Goal: Task Accomplishment & Management: Manage account settings

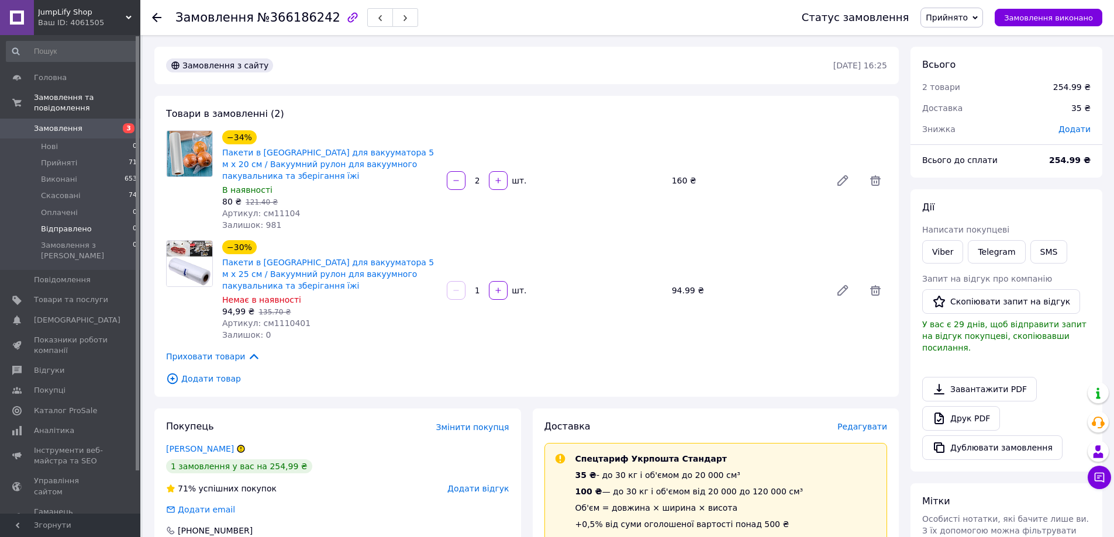
scroll to position [398, 0]
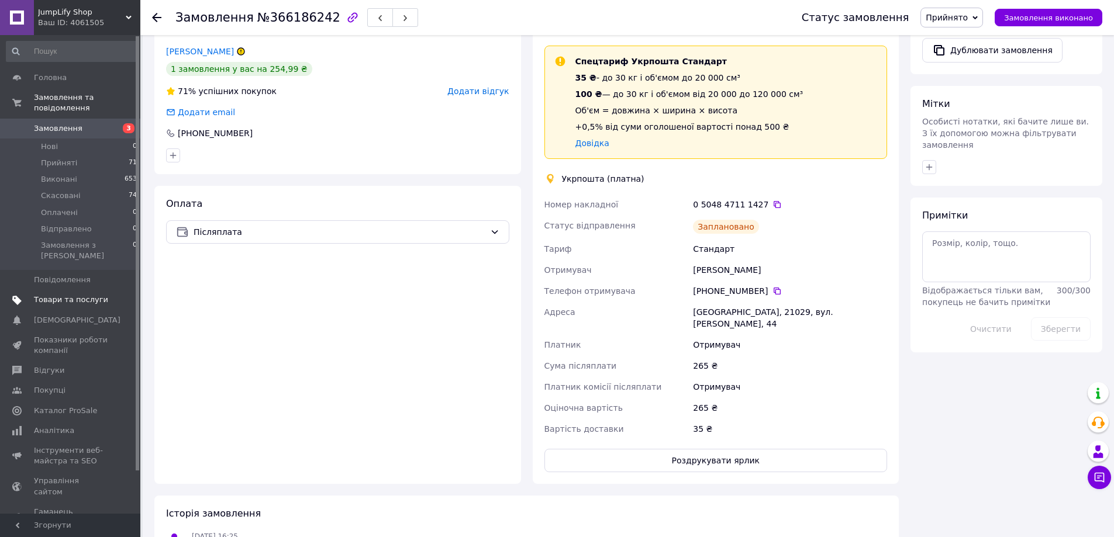
click at [60, 295] on span "Товари та послуги" at bounding box center [71, 300] width 74 height 11
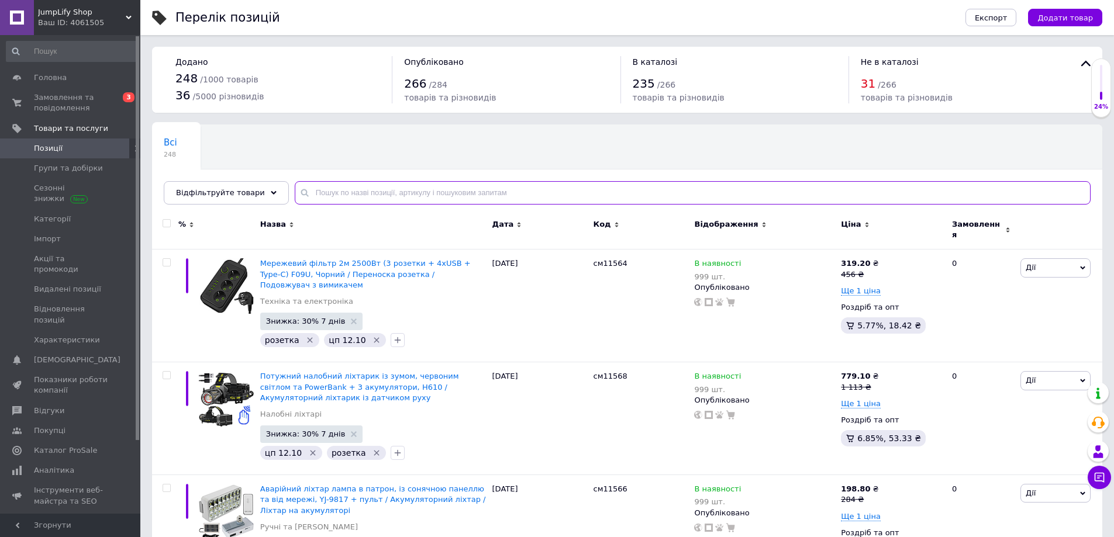
click at [358, 189] on input "text" at bounding box center [693, 192] width 796 height 23
paste input "см1110401"
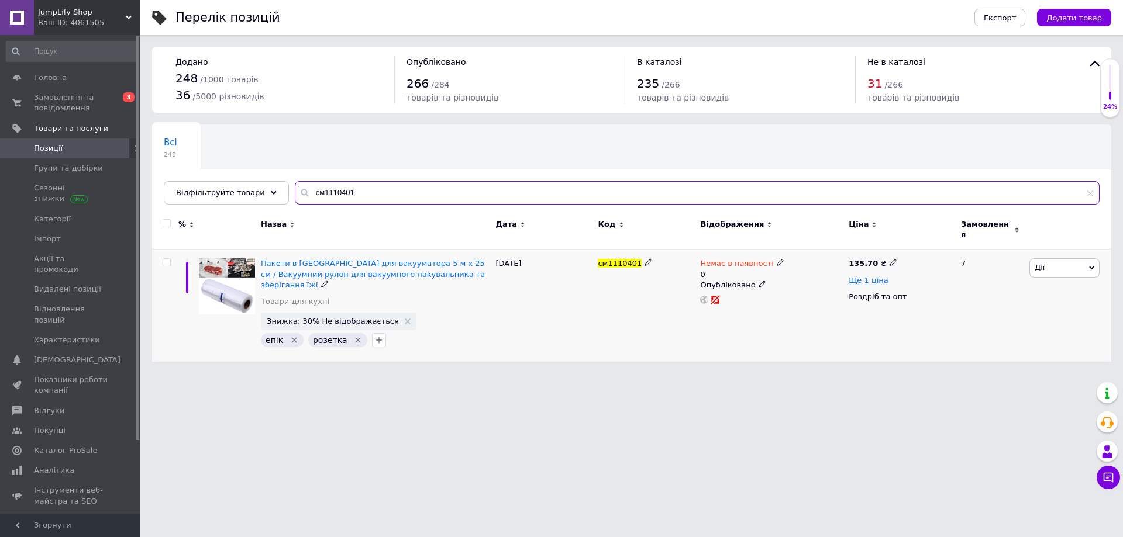
type input "см1110401"
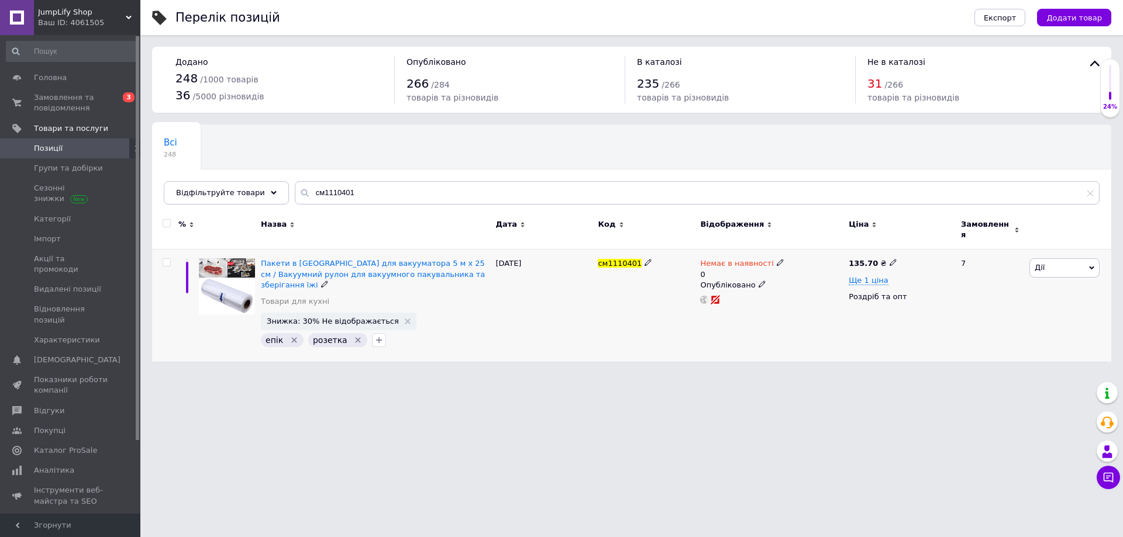
click at [777, 260] on use at bounding box center [780, 263] width 6 height 6
click at [805, 270] on li "В наявності" at bounding box center [840, 278] width 111 height 16
drag, startPoint x: 801, startPoint y: 294, endPoint x: 795, endPoint y: 295, distance: 6.5
click at [795, 295] on input "0" at bounding box center [829, 298] width 89 height 23
drag, startPoint x: 803, startPoint y: 290, endPoint x: 790, endPoint y: 295, distance: 14.4
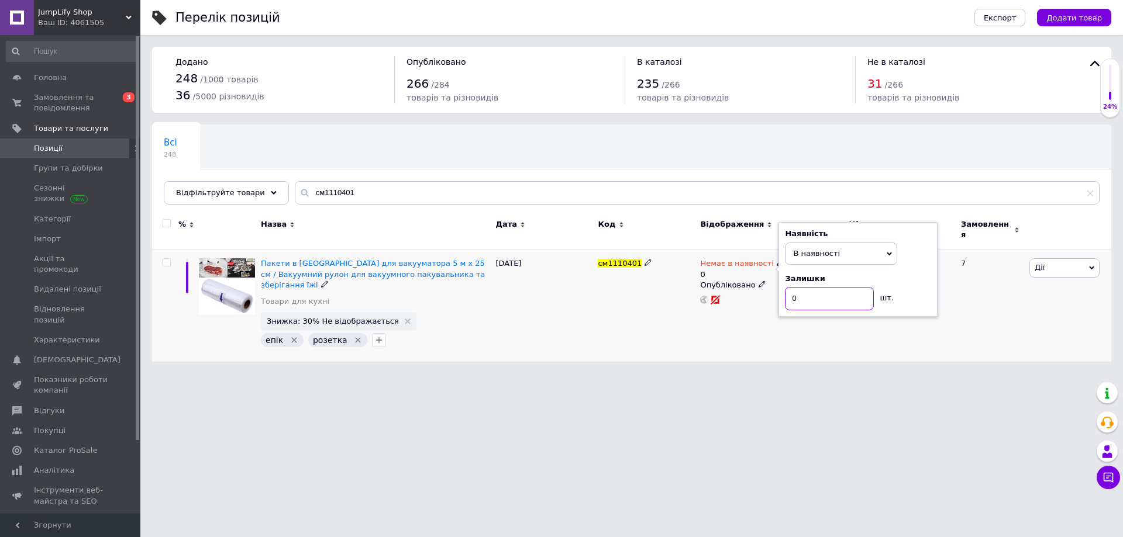
click at [790, 295] on input "0" at bounding box center [829, 298] width 89 height 23
type input "999"
click at [637, 374] on html "JumpLify Shop Ваш ID: 4061505 Сайт JumpLify Shop Кабінет покупця Перевірити ста…" at bounding box center [561, 187] width 1123 height 374
drag, startPoint x: 863, startPoint y: 273, endPoint x: 879, endPoint y: 324, distance: 53.6
click at [863, 276] on span "Ще 1 ціна" at bounding box center [869, 280] width 40 height 9
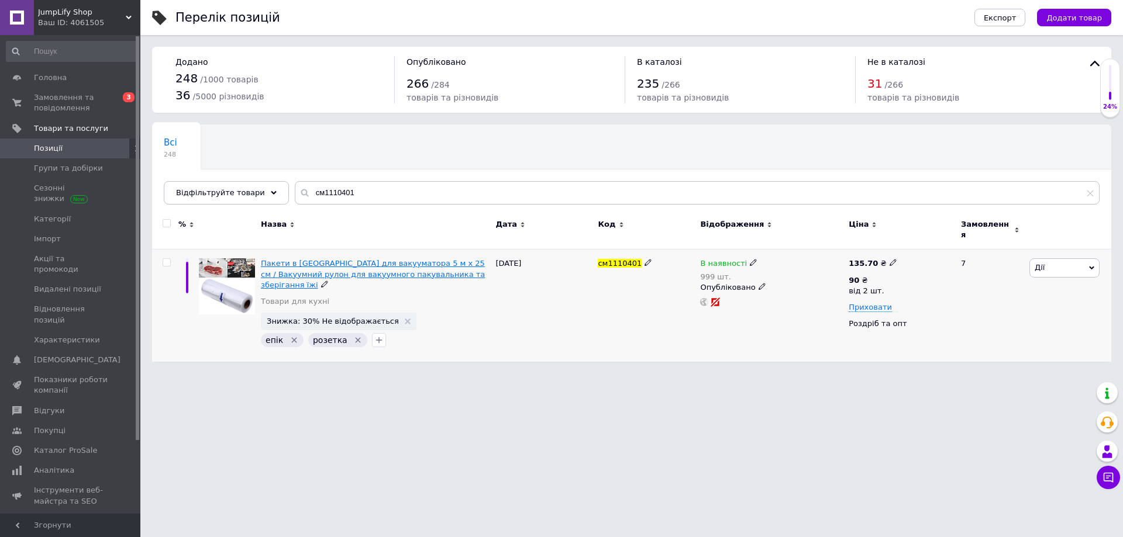
click at [296, 260] on span "Пакети в [GEOGRAPHIC_DATA] для вакууматора 5 м х 25 см / Вакуумний рулон для ва…" at bounding box center [373, 274] width 224 height 30
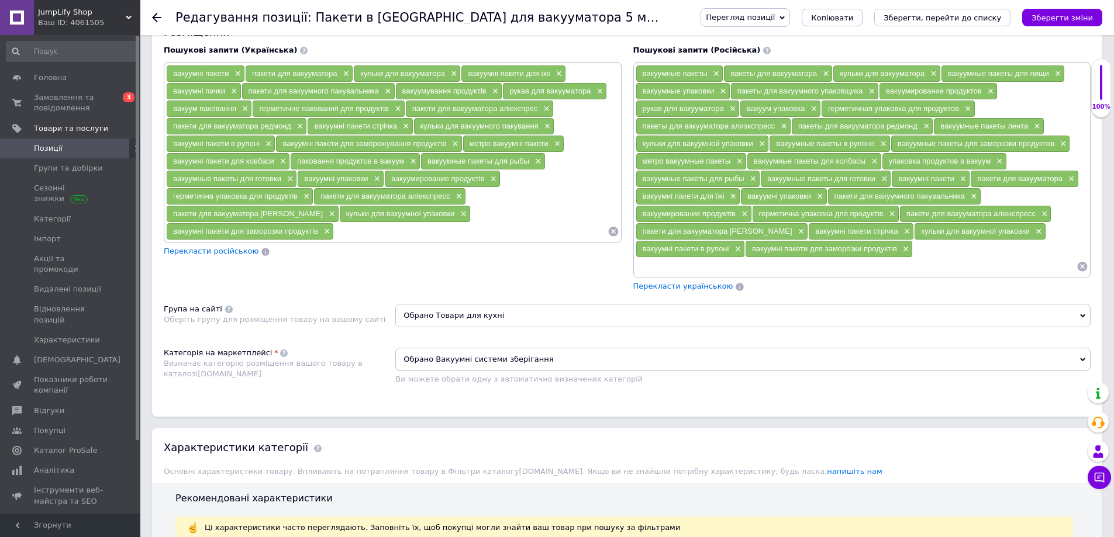
scroll to position [526, 0]
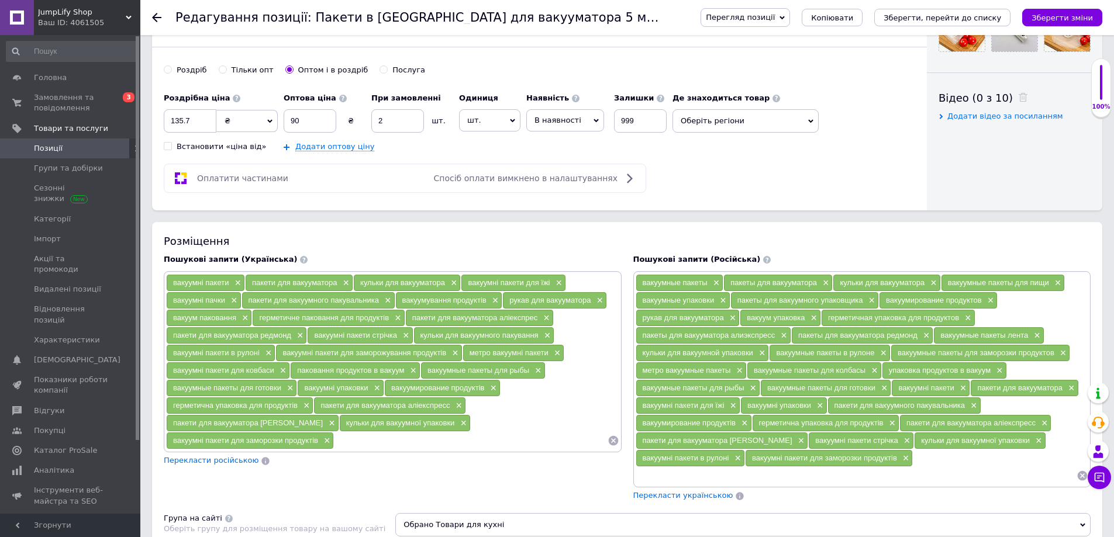
click at [156, 17] on use at bounding box center [156, 17] width 9 height 9
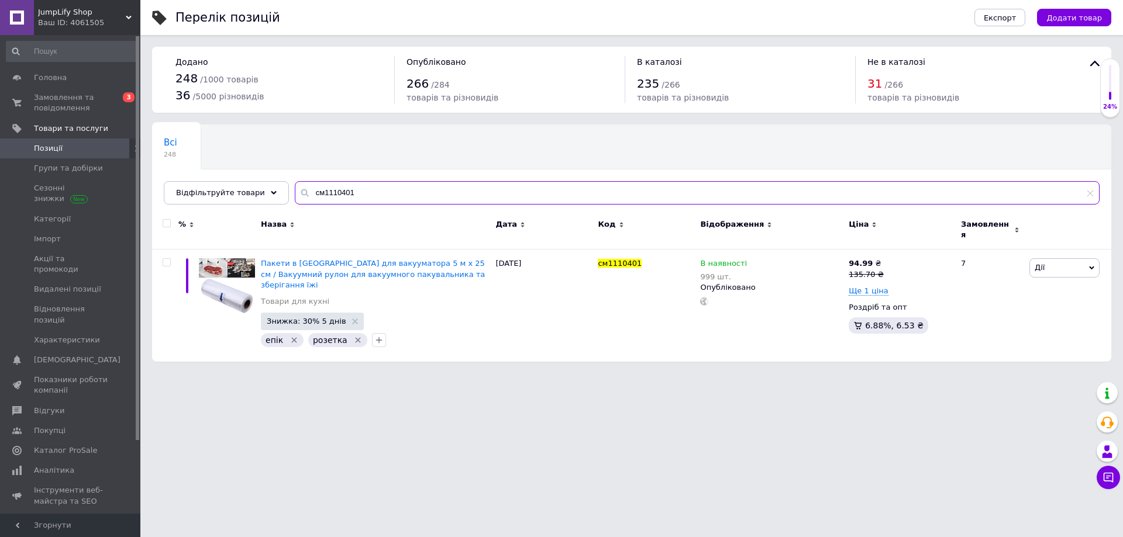
click at [353, 191] on input "см1110401" at bounding box center [697, 192] width 805 height 23
click at [354, 191] on input "см1110401" at bounding box center [697, 192] width 805 height 23
paste input "text"
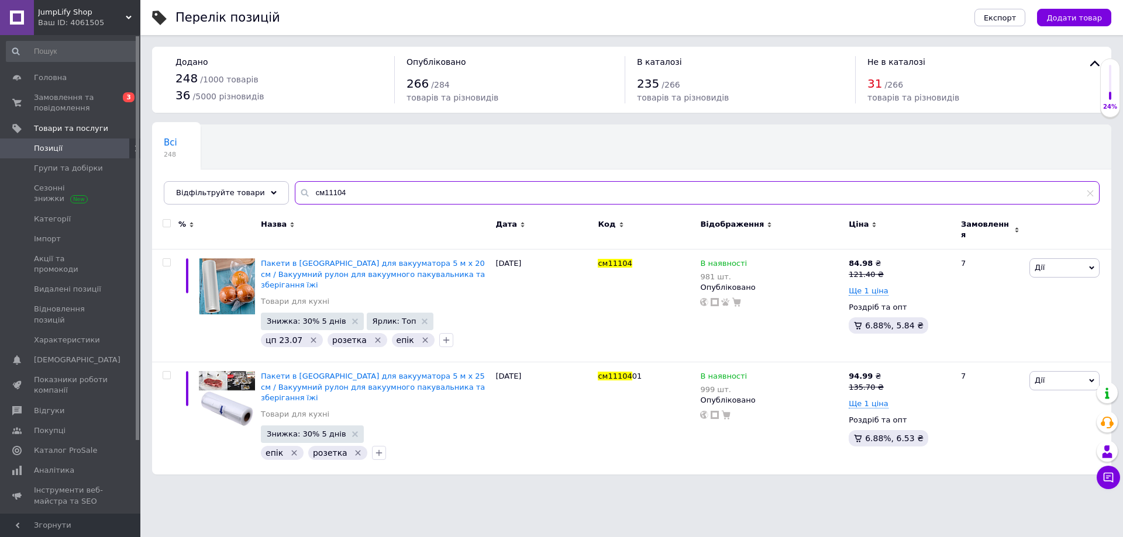
type input "см11104"
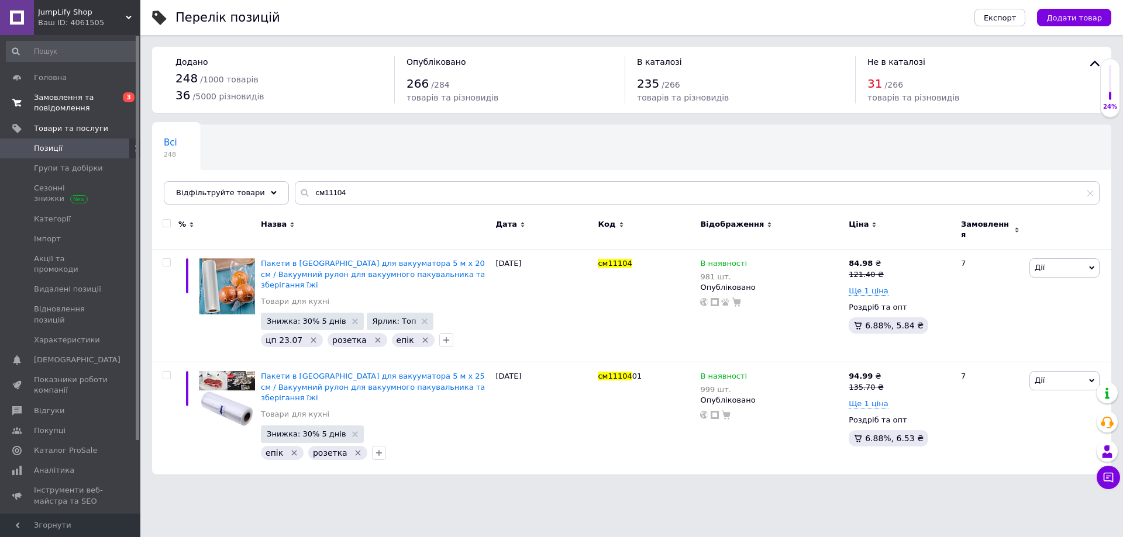
click at [49, 102] on span "Замовлення та повідомлення" at bounding box center [71, 102] width 74 height 21
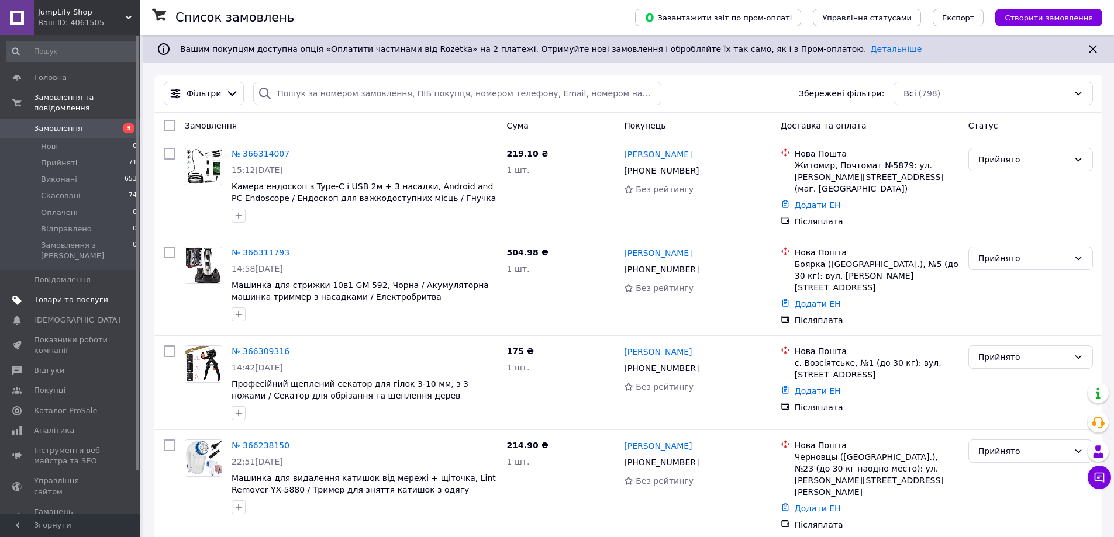
click at [71, 295] on span "Товари та послуги" at bounding box center [71, 300] width 74 height 11
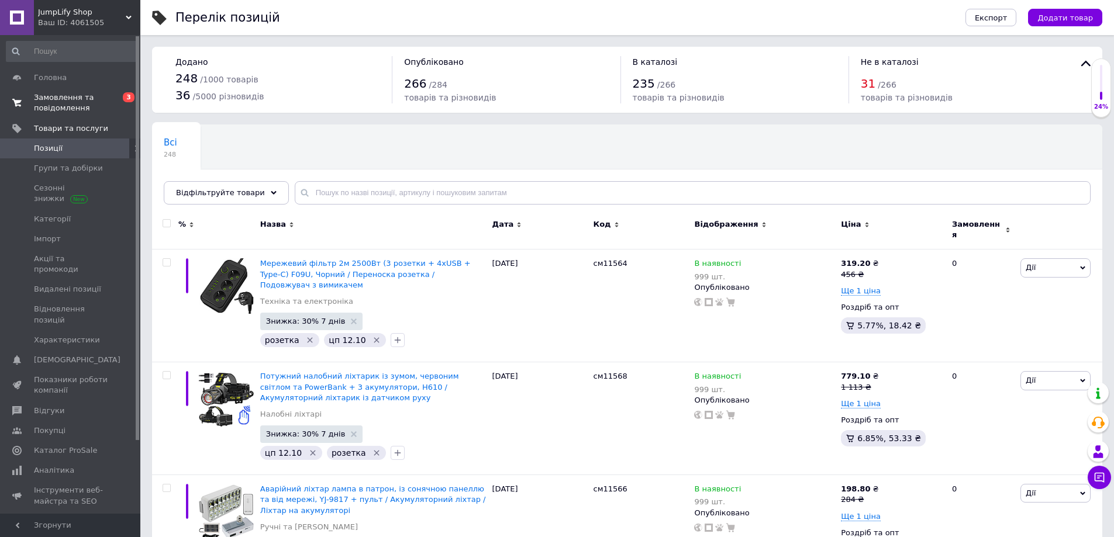
click at [96, 104] on span "Замовлення та повідомлення" at bounding box center [71, 102] width 74 height 21
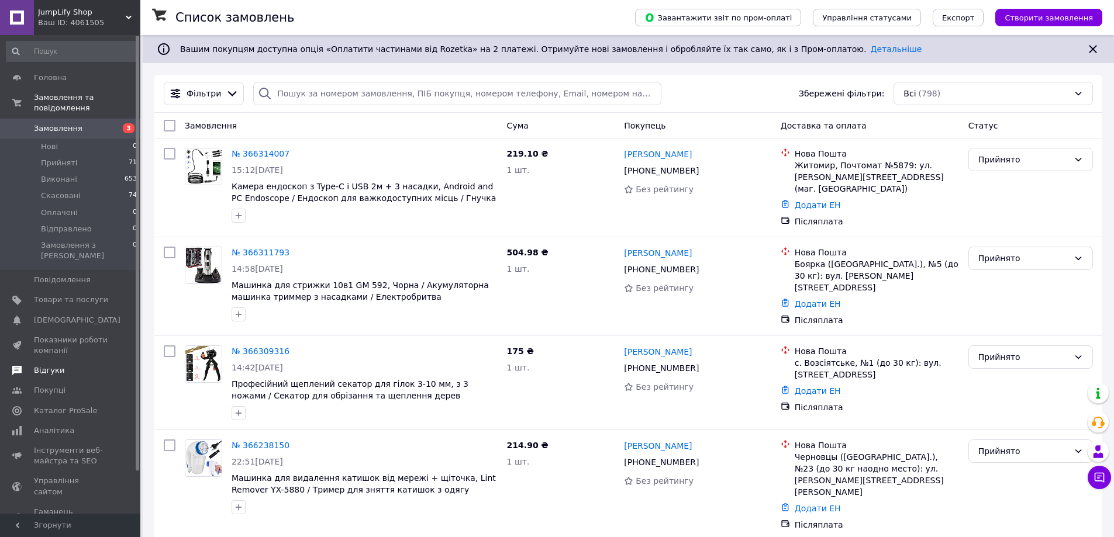
click at [56, 365] on span "Відгуки" at bounding box center [49, 370] width 30 height 11
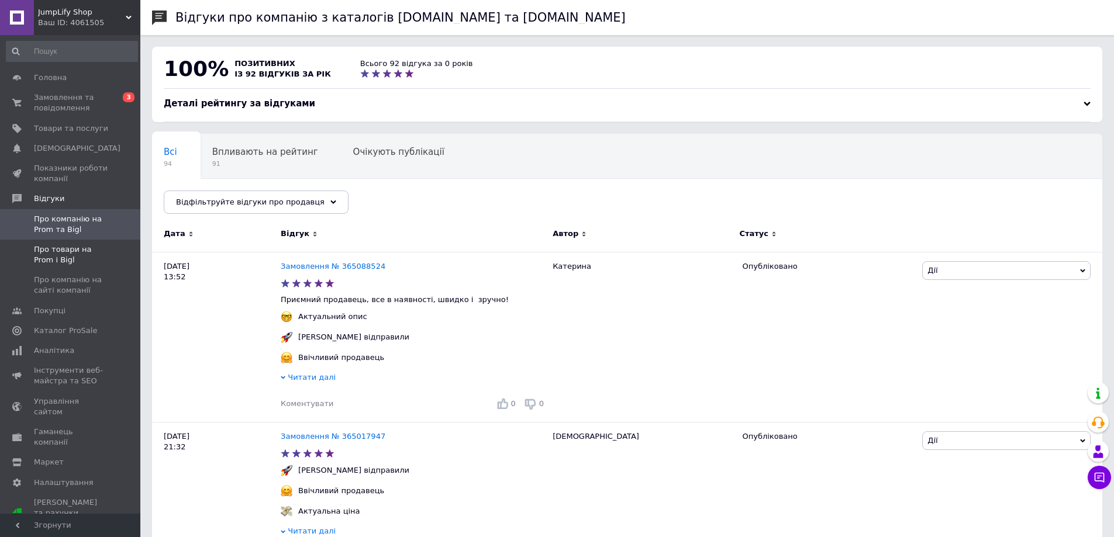
click at [65, 258] on span "Про товари на Prom і Bigl" at bounding box center [71, 254] width 74 height 21
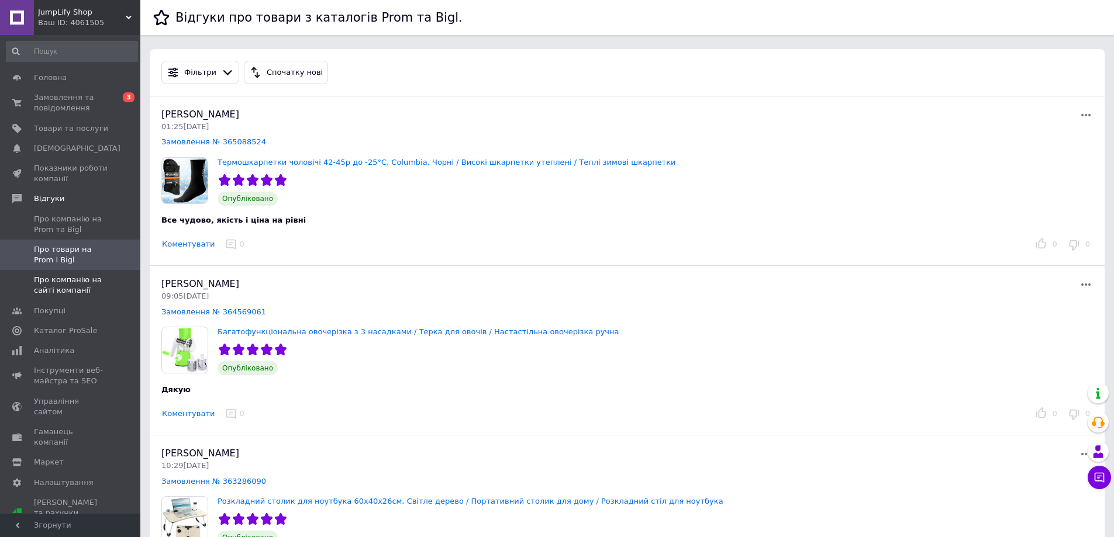
click at [66, 288] on span "Про компанію на сайті компанії" at bounding box center [71, 285] width 74 height 21
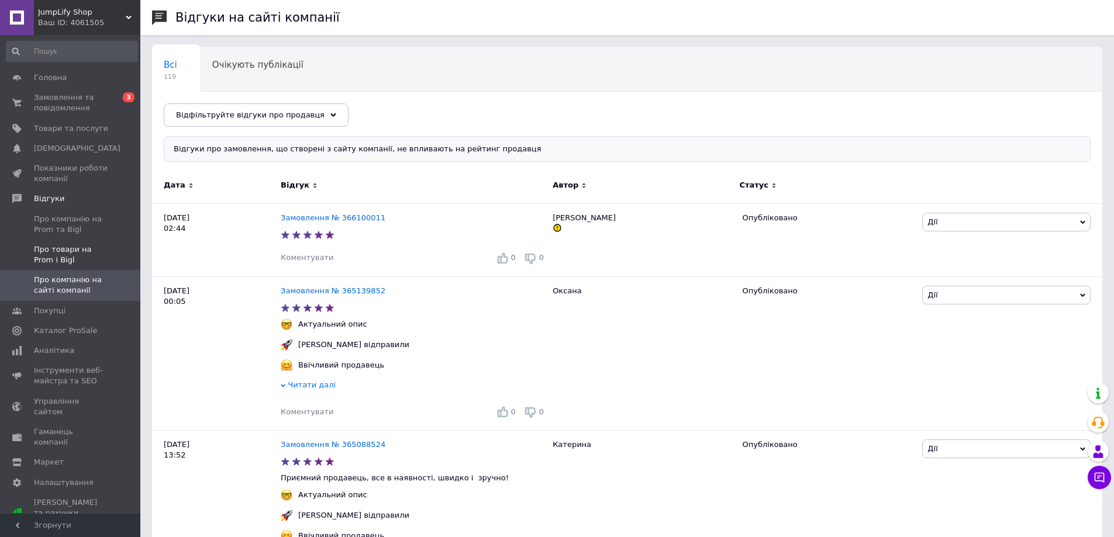
click at [64, 261] on span "Про товари на Prom і Bigl" at bounding box center [71, 254] width 74 height 21
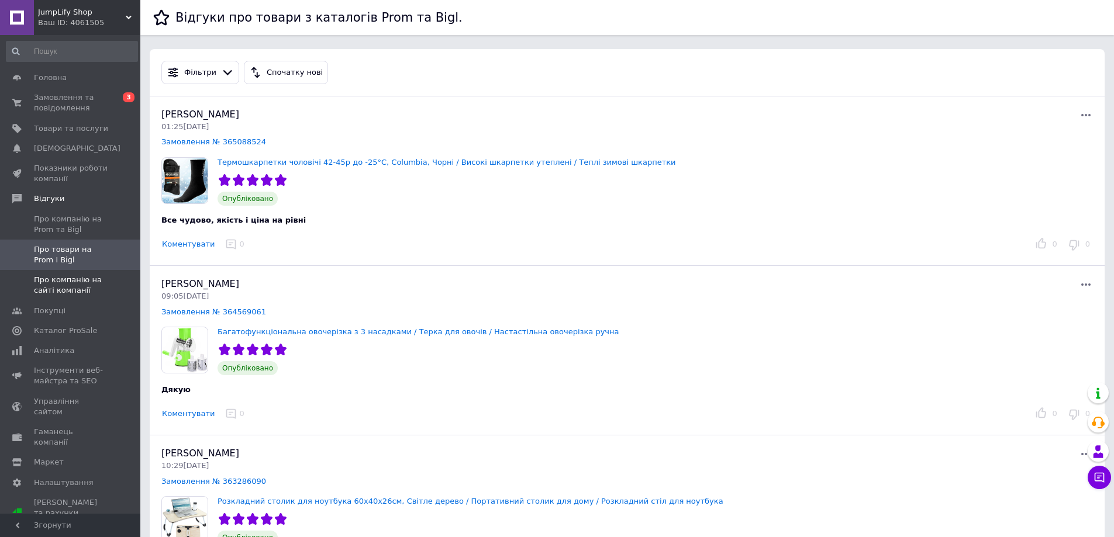
click at [64, 291] on span "Про компанію на сайті компанії" at bounding box center [71, 285] width 74 height 21
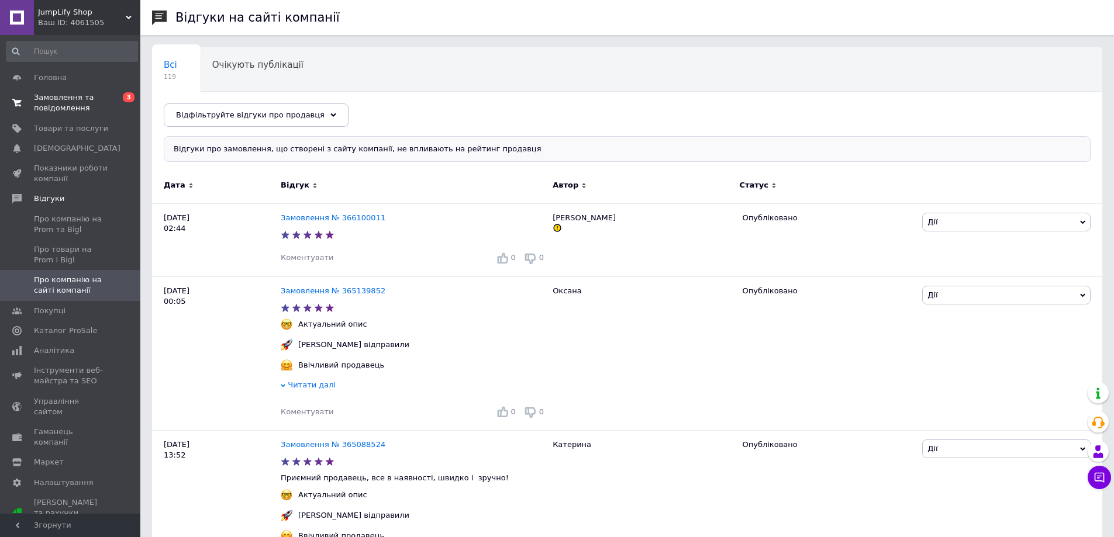
click at [60, 94] on span "Замовлення та повідомлення" at bounding box center [71, 102] width 74 height 21
